Goal: Transaction & Acquisition: Obtain resource

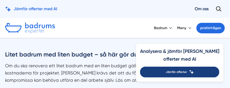
click at [187, 70] on span "Jämför offerter" at bounding box center [176, 72] width 21 height 5
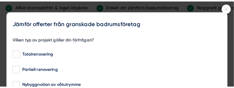
scroll to position [528, 0]
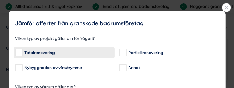
click at [17, 52] on input "Totalrenovering" at bounding box center [18, 53] width 7 height 6
checkbox input "true"
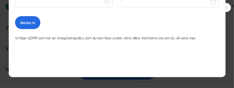
scroll to position [242, 0]
